Goal: Information Seeking & Learning: Find specific fact

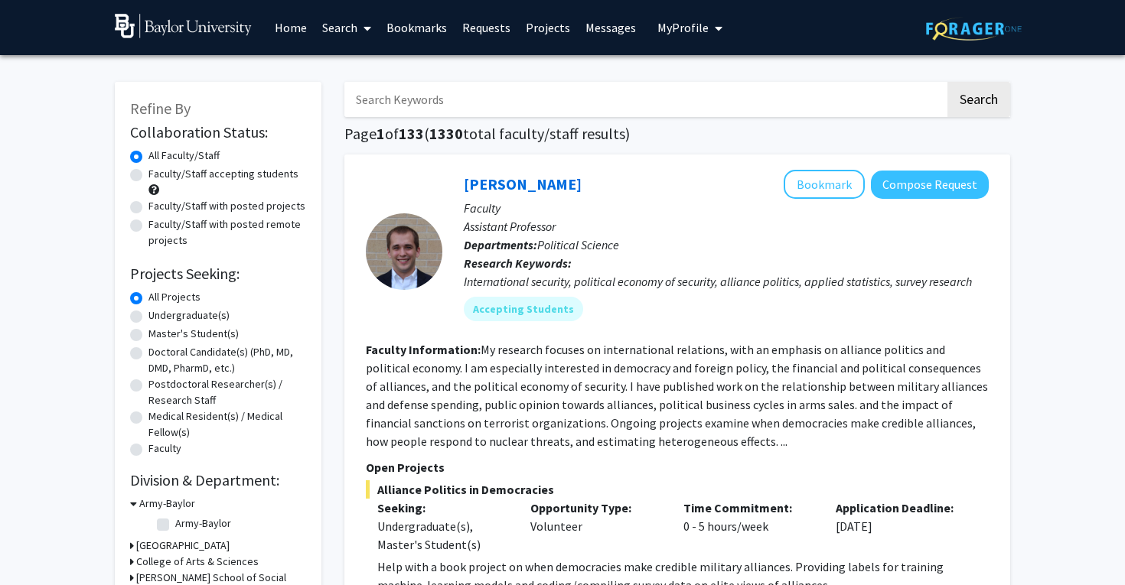
click at [459, 103] on input "Search Keywords" at bounding box center [644, 99] width 601 height 35
type input "[PERSON_NAME]"
click at [947, 82] on button "Search" at bounding box center [978, 99] width 63 height 35
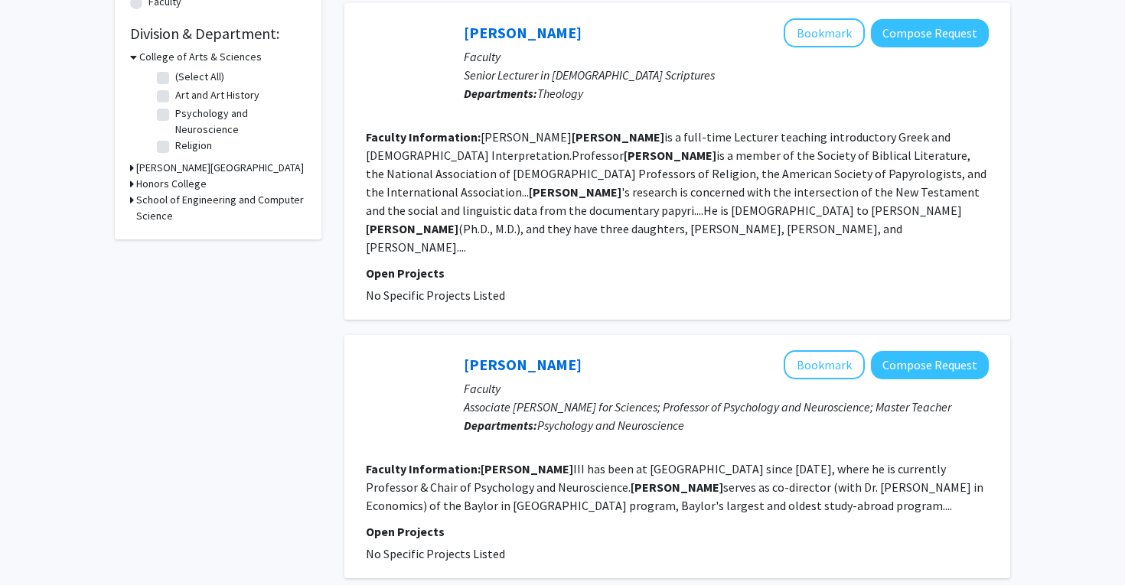
scroll to position [614, 0]
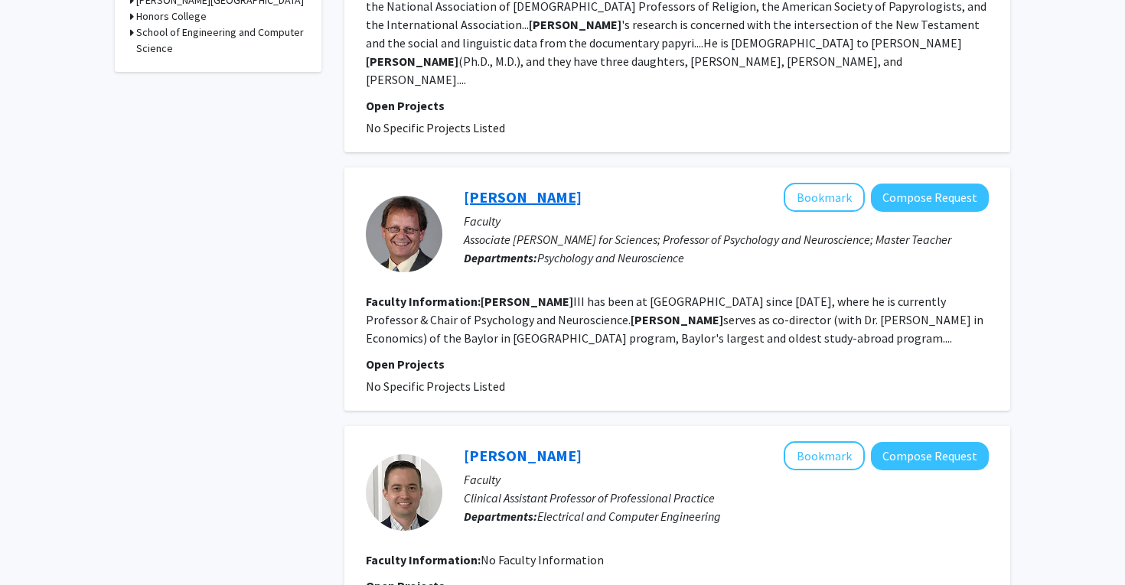
click at [523, 187] on link "[PERSON_NAME]" at bounding box center [523, 196] width 118 height 19
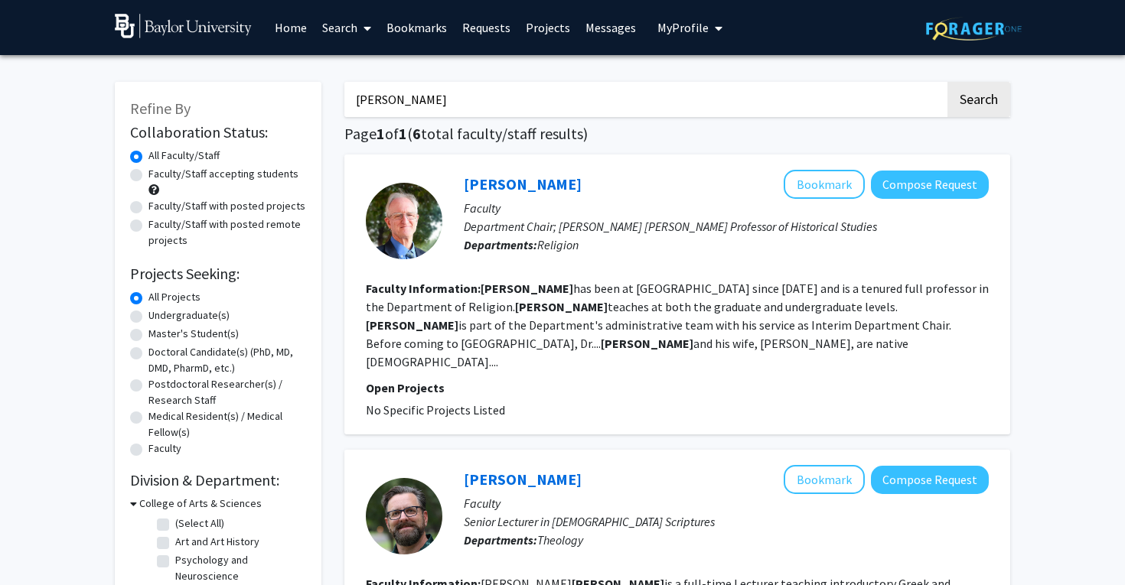
click at [148, 177] on label "Faculty/Staff accepting students" at bounding box center [223, 174] width 150 height 16
click at [148, 176] on input "Faculty/Staff accepting students" at bounding box center [153, 171] width 10 height 10
radio input "true"
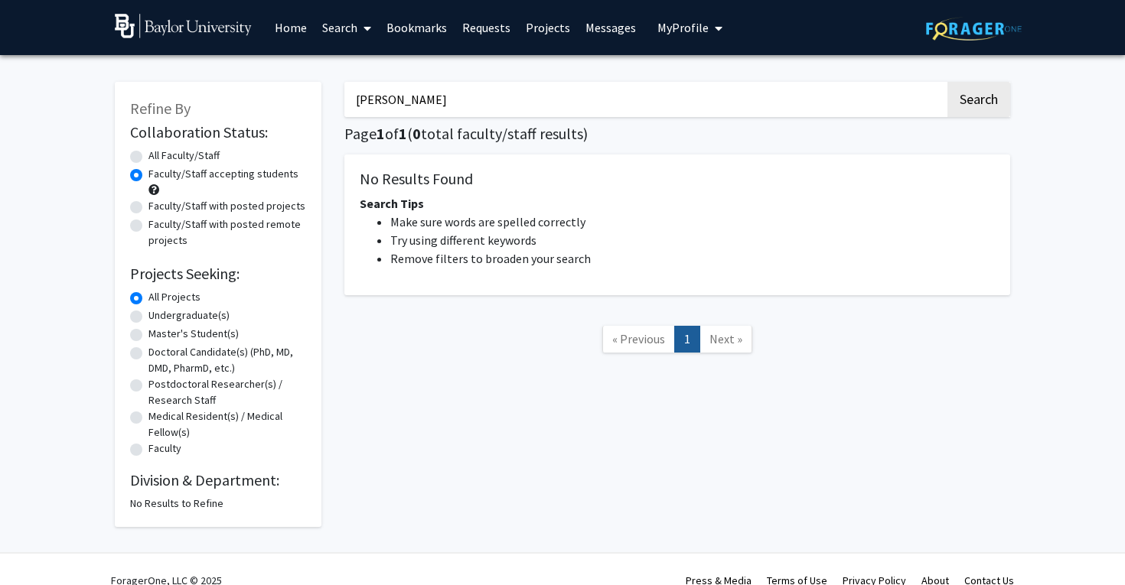
drag, startPoint x: 487, startPoint y: 99, endPoint x: 318, endPoint y: 96, distance: 169.1
click at [318, 97] on div "Refine By Collaboration Status: Collaboration Status All Faculty/Staff Collabor…" at bounding box center [562, 297] width 918 height 461
click at [947, 82] on button "Search" at bounding box center [978, 99] width 63 height 35
radio input "true"
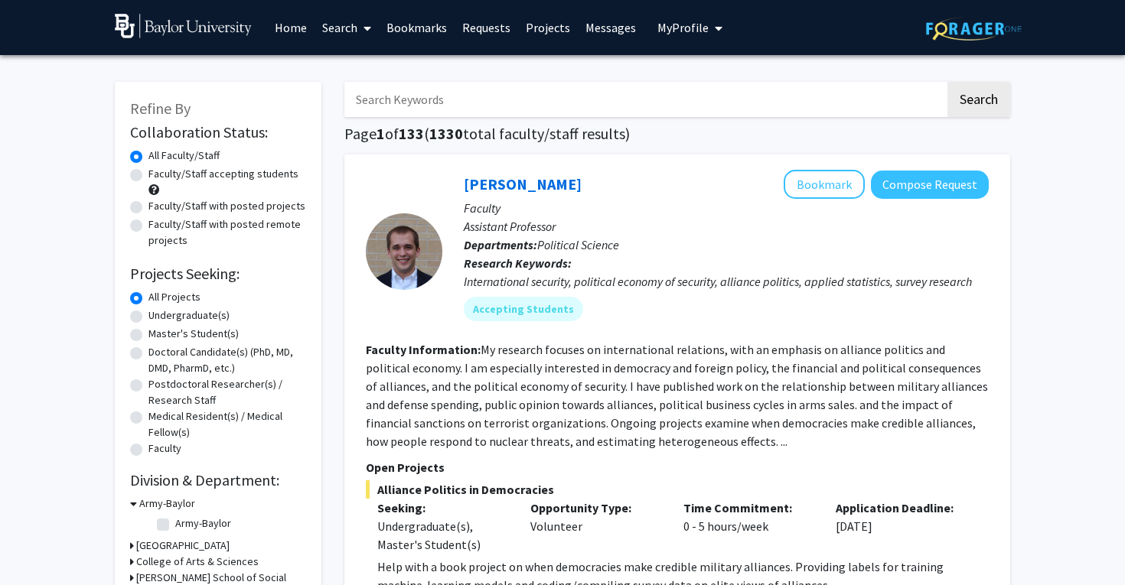
scroll to position [11, 0]
